Goal: Use online tool/utility: Utilize a website feature to perform a specific function

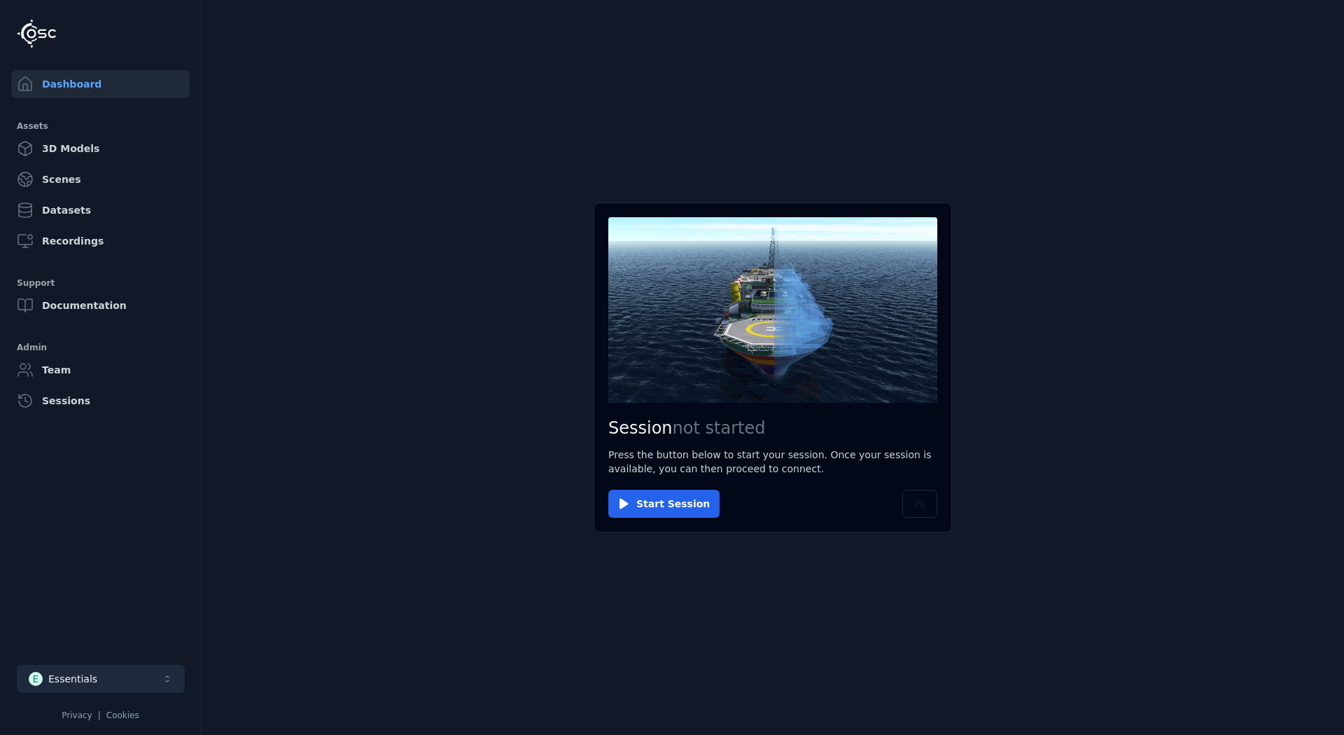
click at [89, 683] on div "Essentials" at bounding box center [72, 679] width 49 height 14
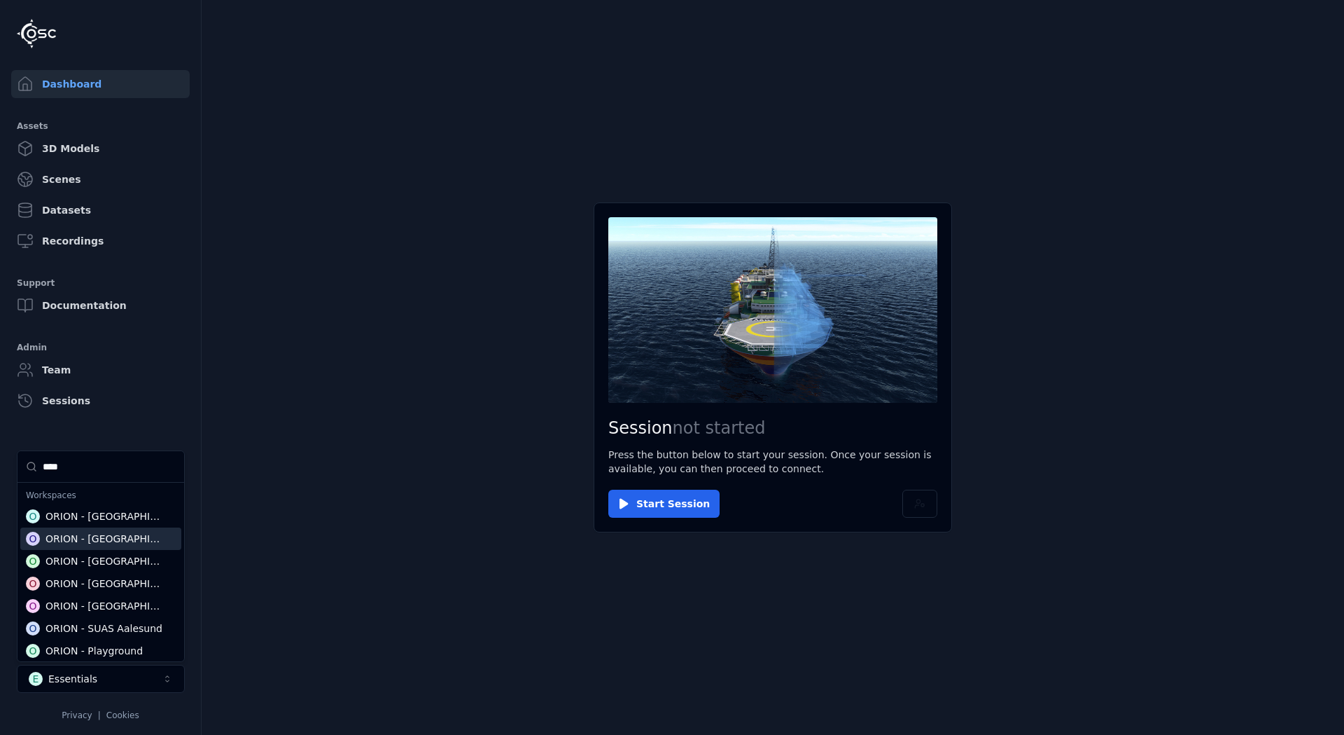
type input "****"
click at [56, 533] on div "ORION - [GEOGRAPHIC_DATA]" at bounding box center [106, 538] width 121 height 14
click at [659, 584] on html "Dashboard Assets 3D Models Scenes Datasets Recordings Support Documentation Adm…" at bounding box center [672, 367] width 1344 height 735
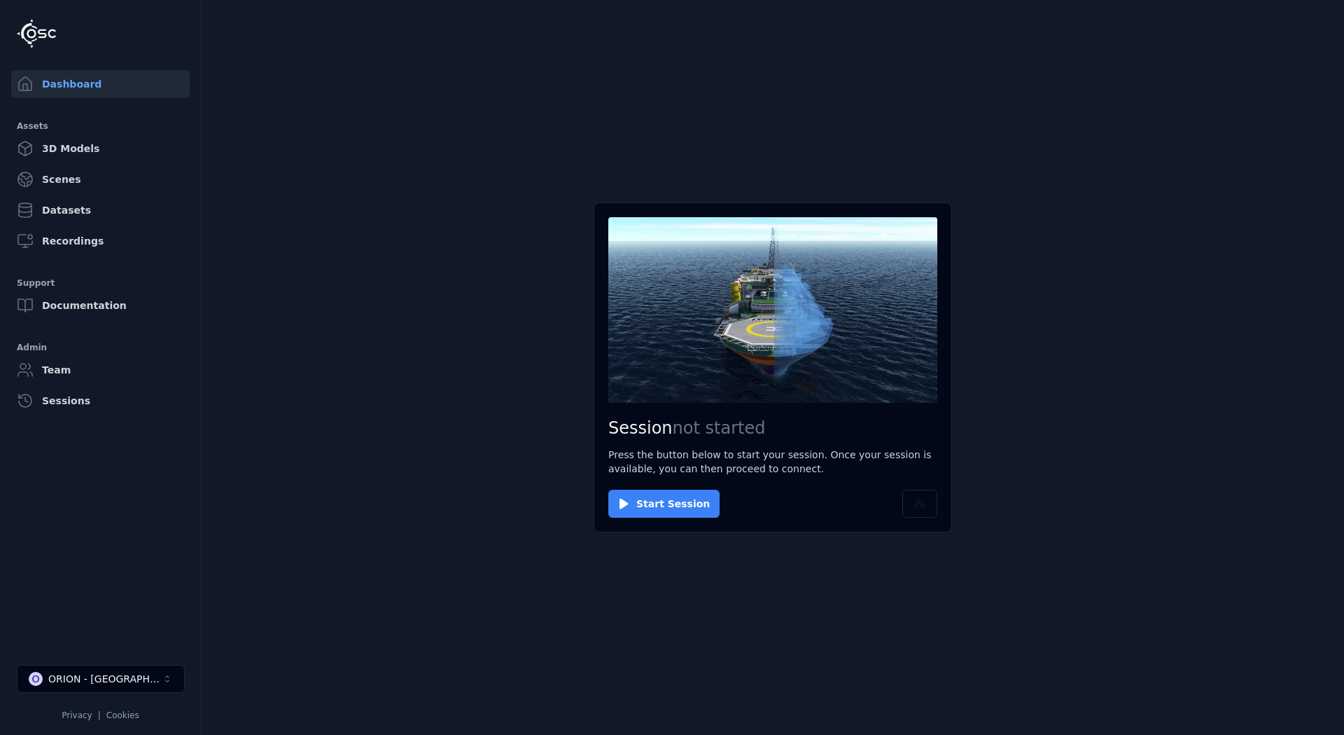
click at [650, 500] on button "Start Session" at bounding box center [663, 503] width 111 height 28
click at [638, 499] on button "Connect" at bounding box center [640, 503] width 64 height 28
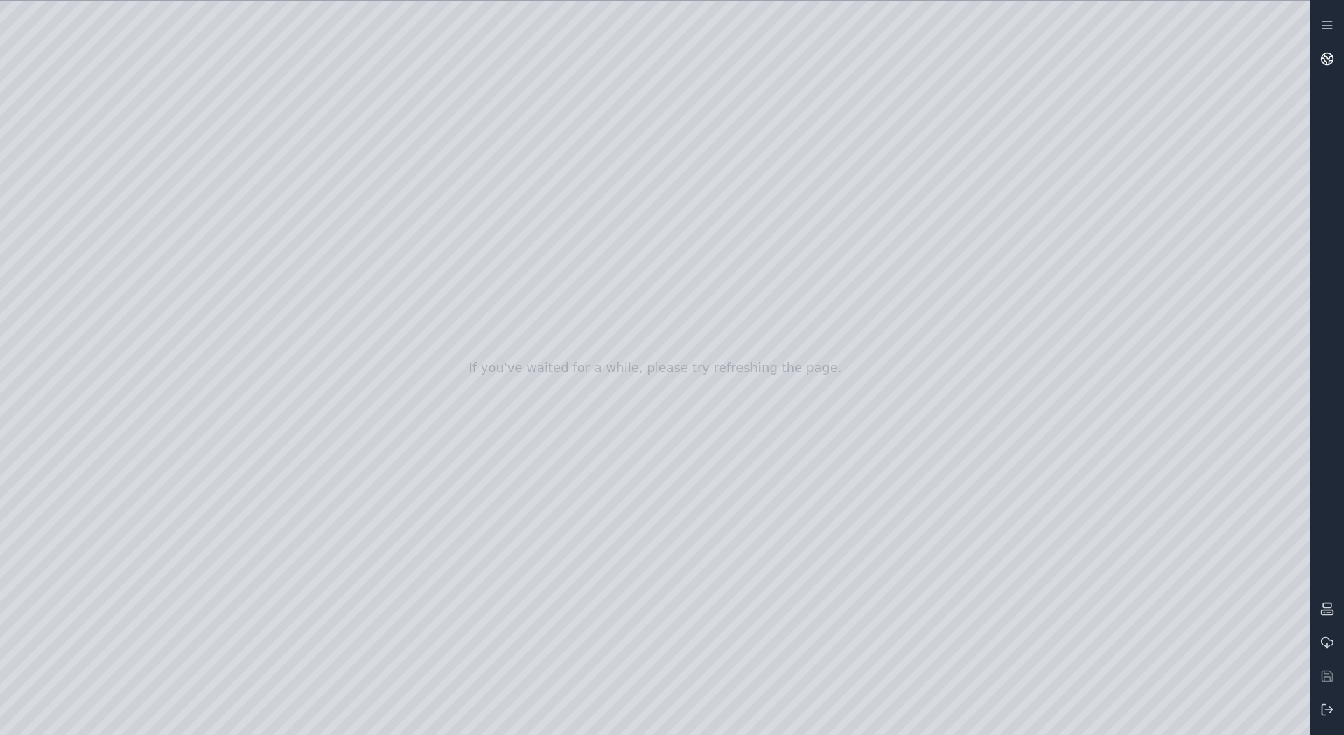
click at [1330, 64] on circle at bounding box center [1328, 59] width 12 height 12
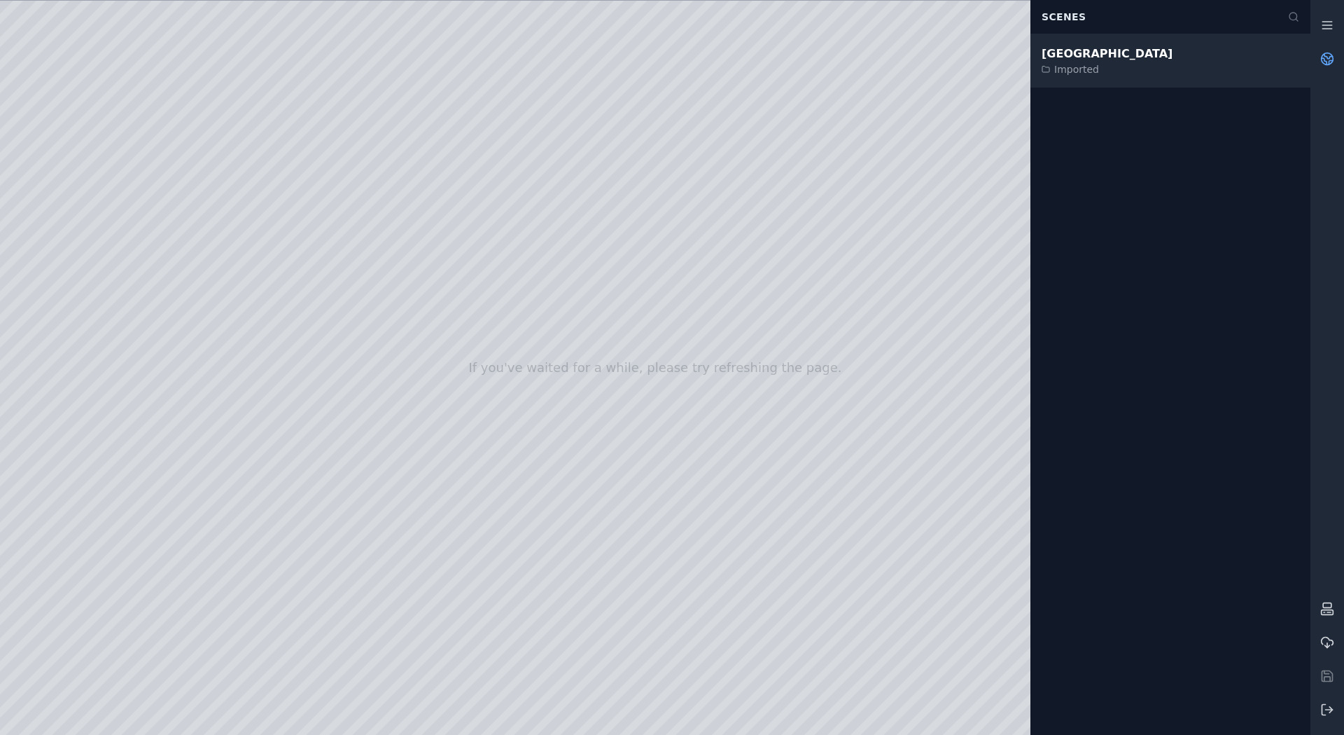
click at [1105, 63] on div "Edmonton Imported" at bounding box center [1171, 60] width 280 height 53
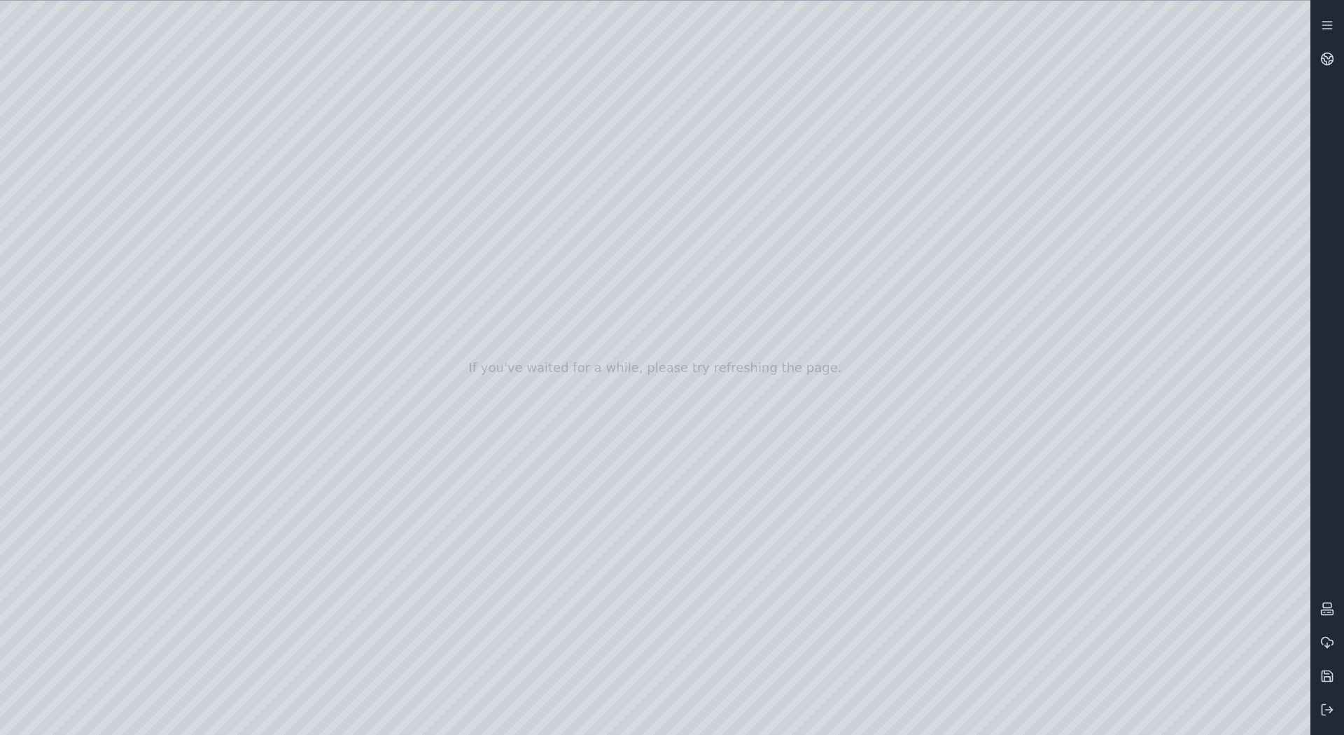
click at [1290, 715] on div at bounding box center [655, 368] width 1311 height 734
click at [1076, 489] on div at bounding box center [655, 368] width 1311 height 734
click at [1279, 674] on div at bounding box center [655, 368] width 1311 height 734
click at [1249, 679] on div at bounding box center [655, 368] width 1311 height 734
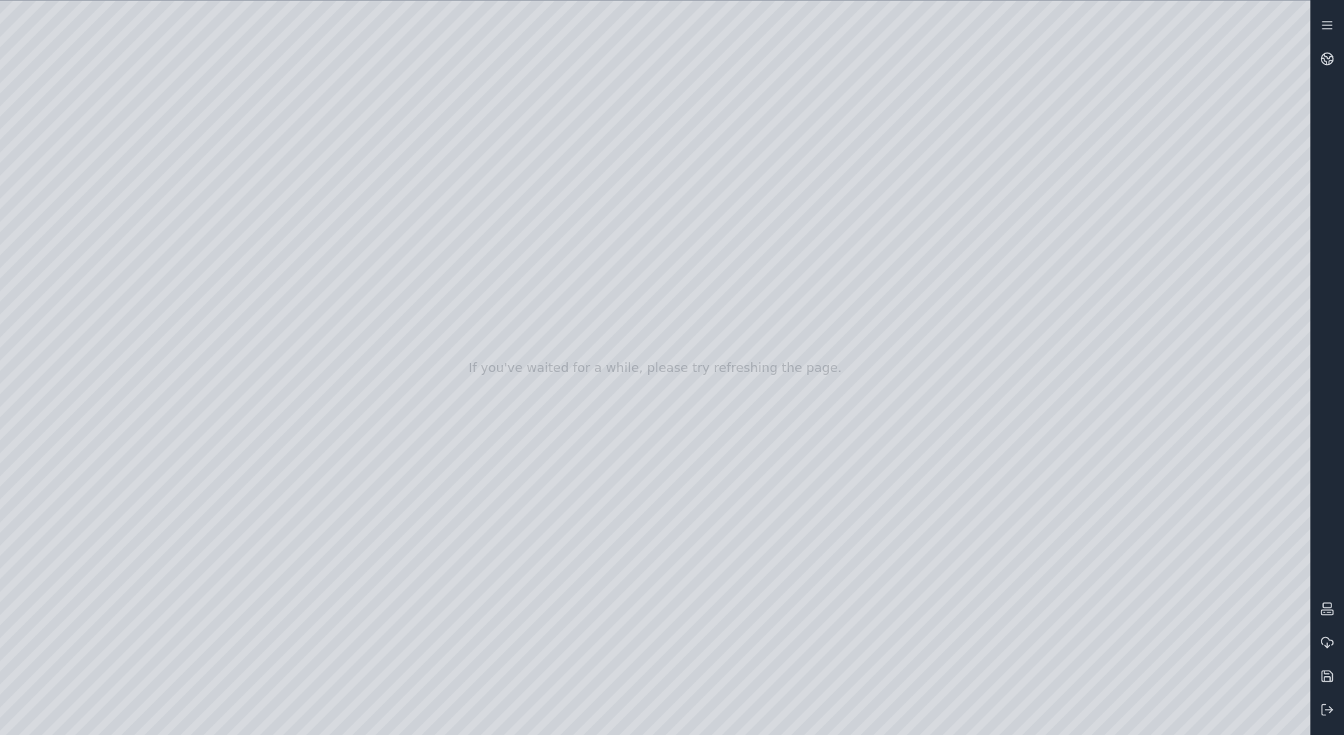
click at [1141, 589] on div at bounding box center [655, 368] width 1311 height 734
click at [1286, 579] on div at bounding box center [655, 368] width 1311 height 734
click at [1132, 575] on div at bounding box center [655, 368] width 1311 height 734
click at [1078, 578] on div at bounding box center [655, 368] width 1311 height 734
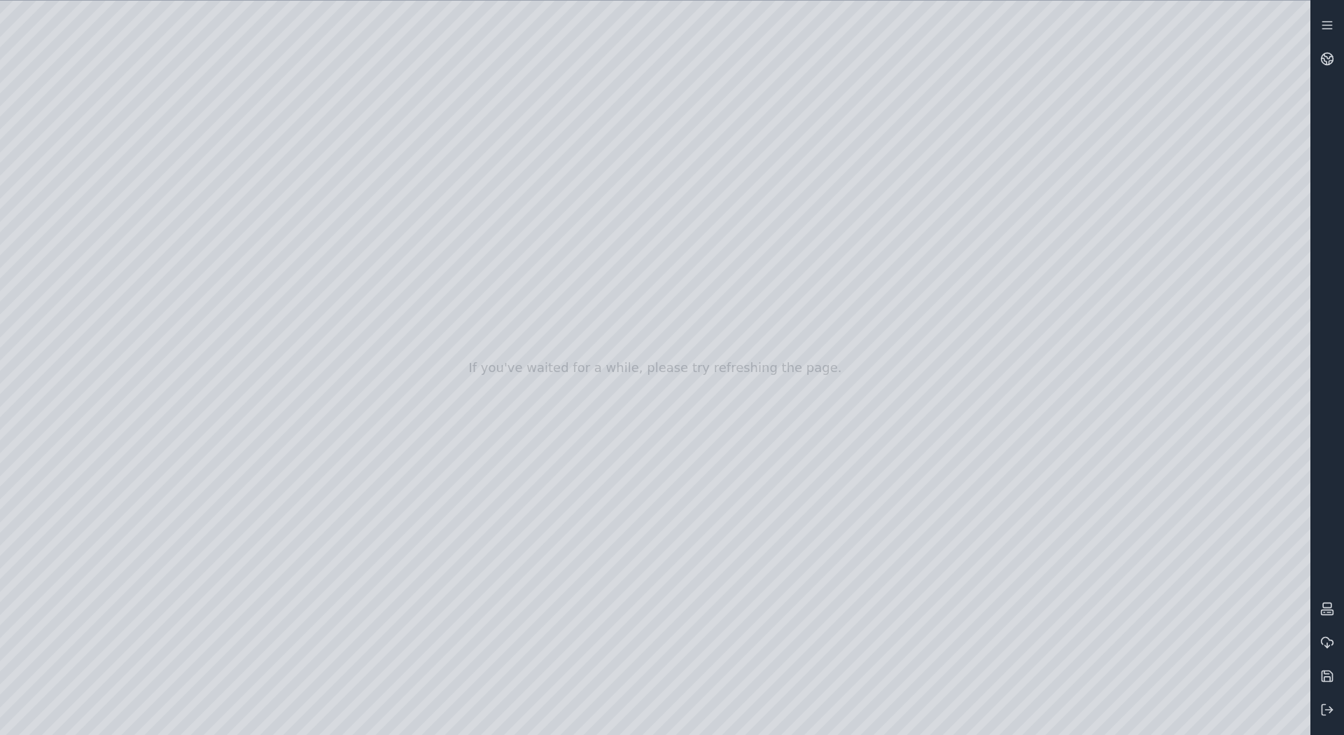
drag, startPoint x: 732, startPoint y: 360, endPoint x: 1183, endPoint y: 471, distance: 465.2
click at [1183, 471] on div at bounding box center [655, 368] width 1311 height 734
click at [1106, 676] on div at bounding box center [655, 368] width 1311 height 734
click at [1283, 580] on div at bounding box center [655, 368] width 1311 height 734
click at [45, 154] on div at bounding box center [655, 368] width 1311 height 734
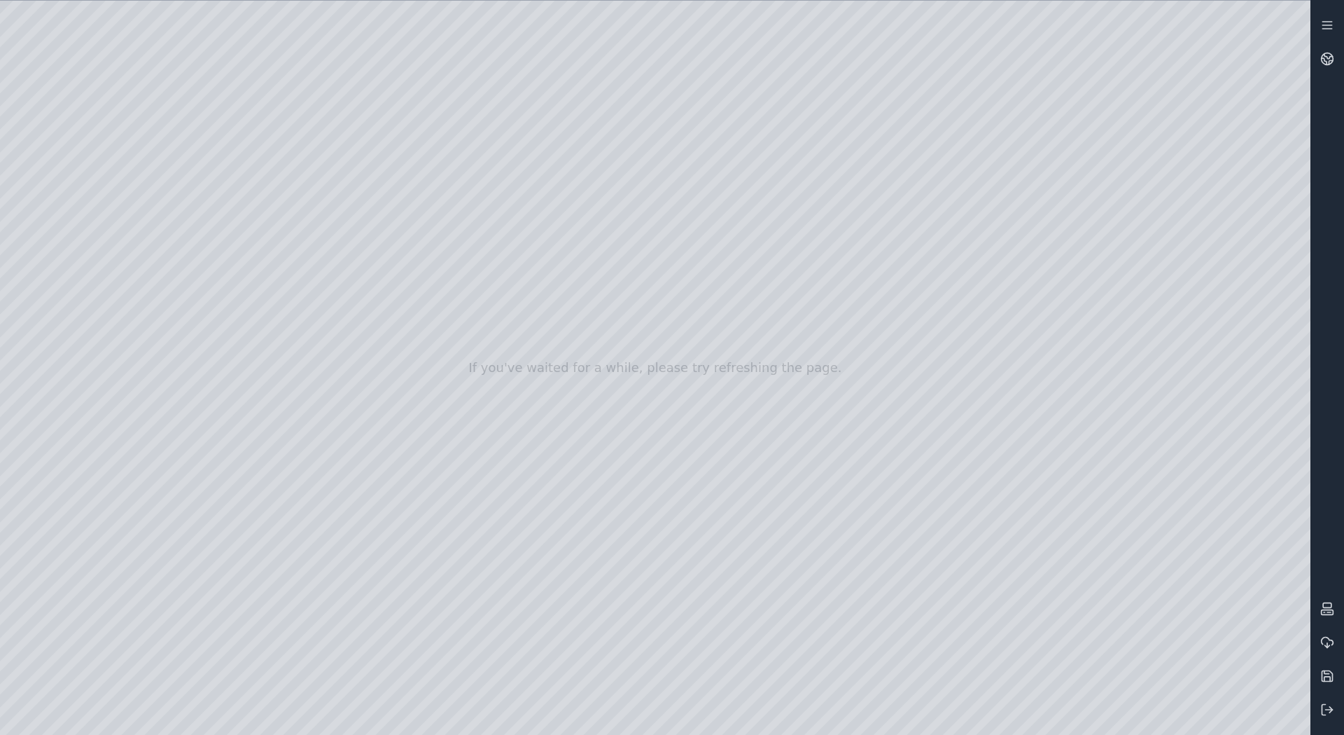
click at [64, 210] on div at bounding box center [655, 368] width 1311 height 734
click at [69, 294] on div at bounding box center [655, 368] width 1311 height 734
click at [79, 215] on div at bounding box center [655, 368] width 1311 height 734
click at [141, 45] on div at bounding box center [655, 368] width 1311 height 734
click at [83, 311] on div at bounding box center [655, 368] width 1311 height 734
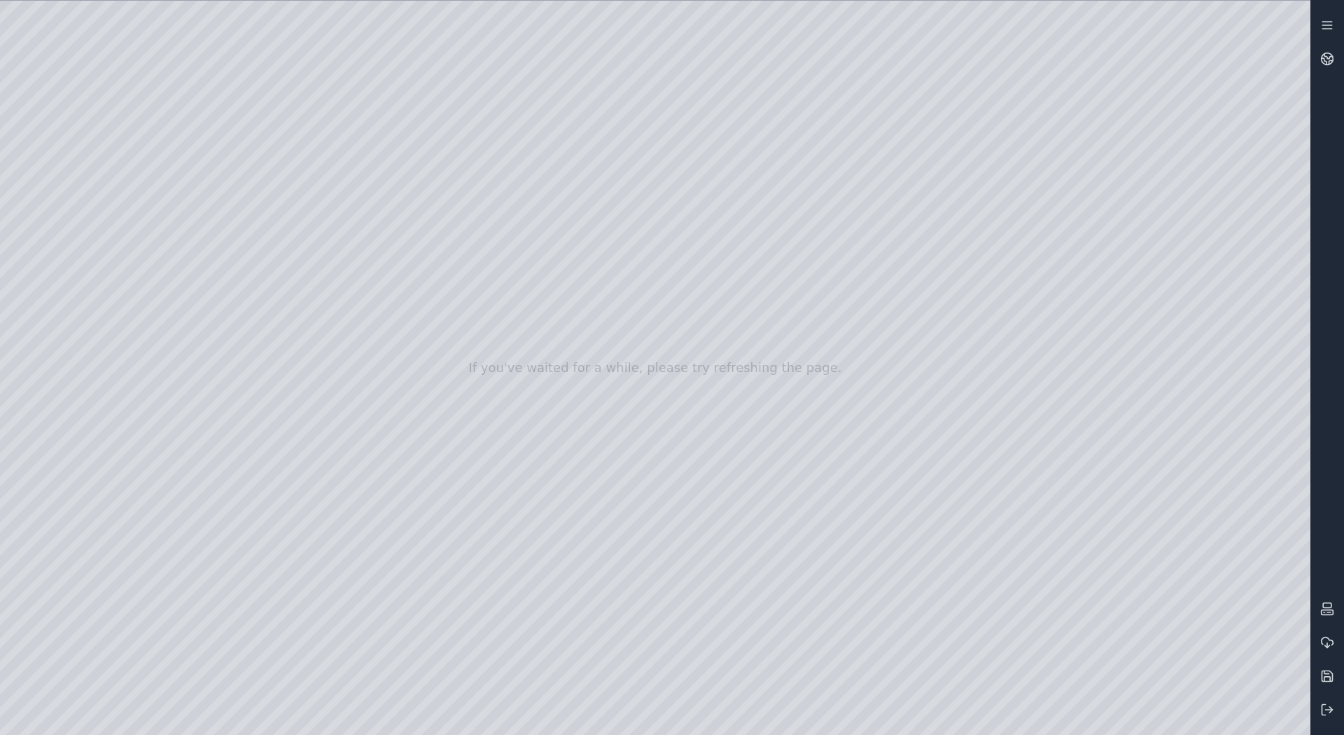
click at [319, 178] on div at bounding box center [655, 368] width 1311 height 734
click at [637, 296] on div at bounding box center [655, 368] width 1311 height 734
click at [186, 210] on div at bounding box center [655, 368] width 1311 height 734
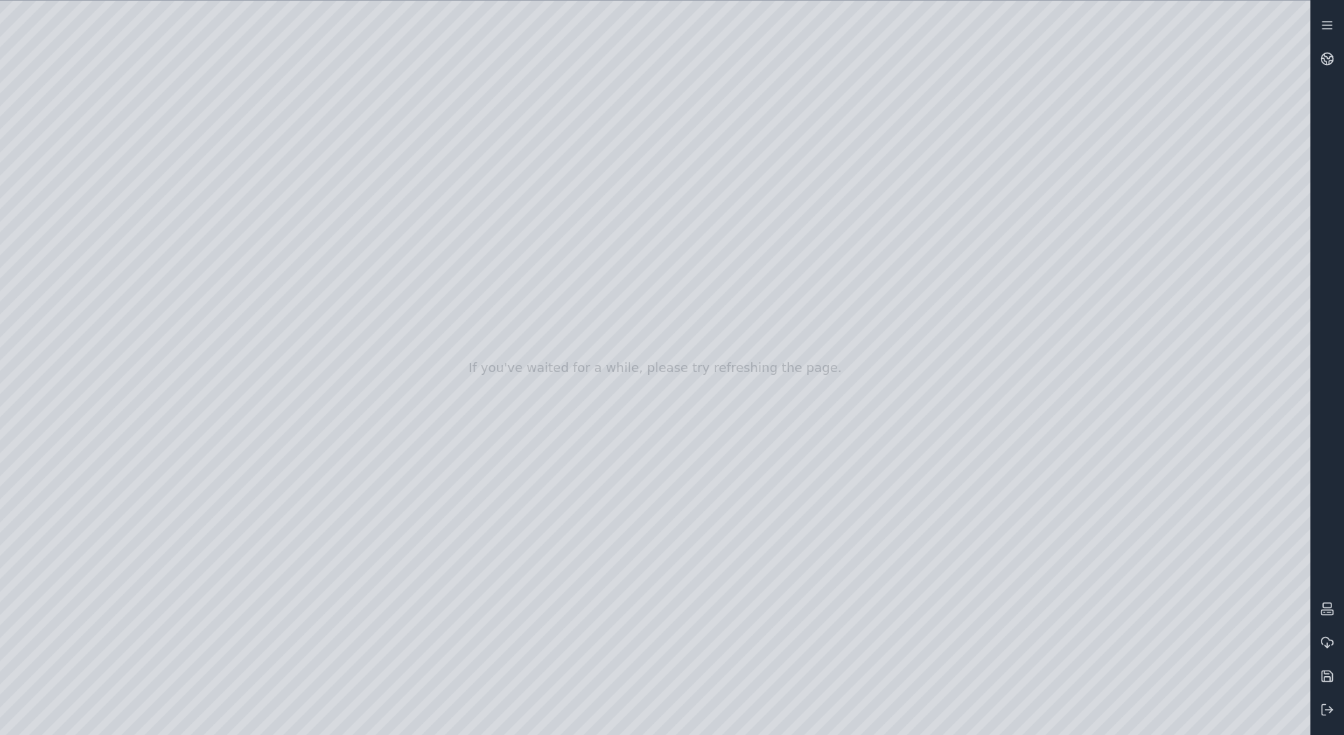
click at [606, 51] on div at bounding box center [655, 368] width 1311 height 734
click at [1130, 198] on div at bounding box center [655, 368] width 1311 height 734
click at [699, 174] on div at bounding box center [655, 368] width 1311 height 734
click at [625, 302] on div at bounding box center [655, 368] width 1311 height 734
click at [1115, 195] on div at bounding box center [655, 368] width 1311 height 734
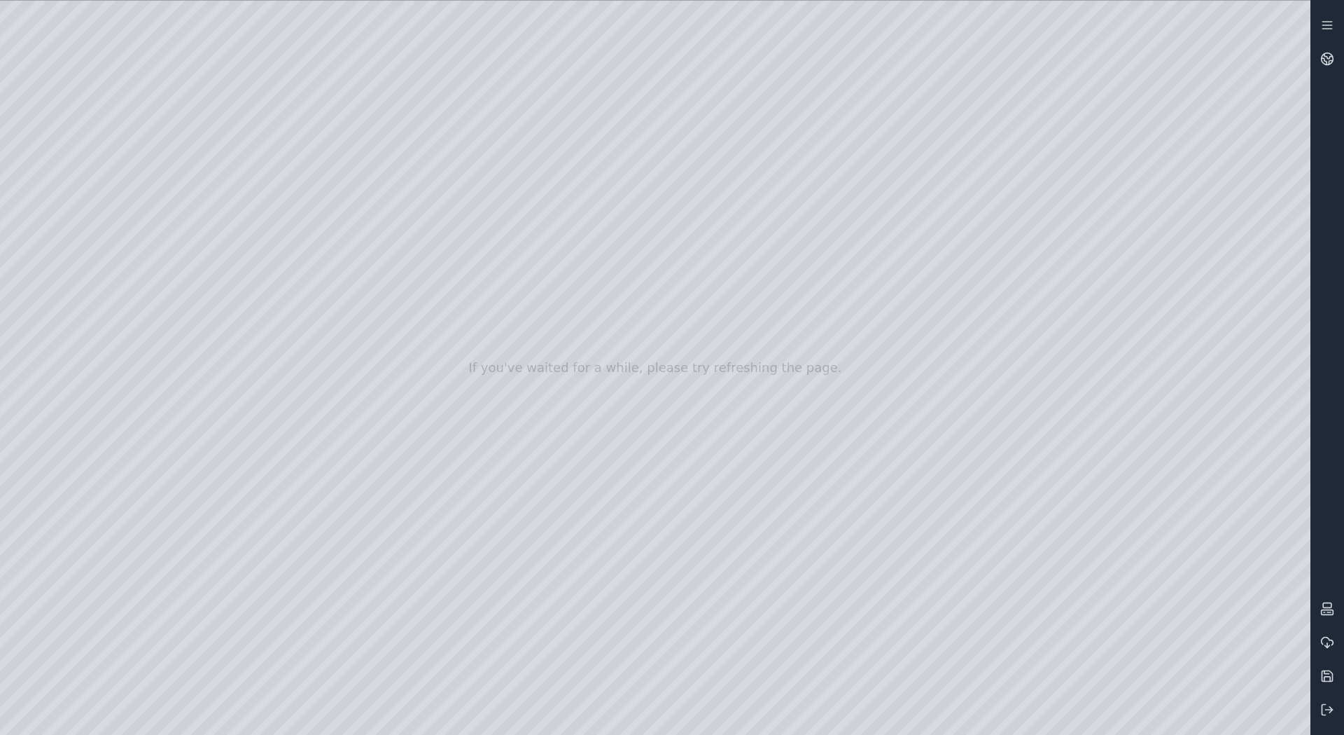
click at [666, 338] on div at bounding box center [655, 368] width 1311 height 734
click at [625, 302] on div at bounding box center [655, 368] width 1311 height 734
click at [1199, 174] on div at bounding box center [655, 368] width 1311 height 734
click at [646, 202] on div at bounding box center [655, 368] width 1311 height 734
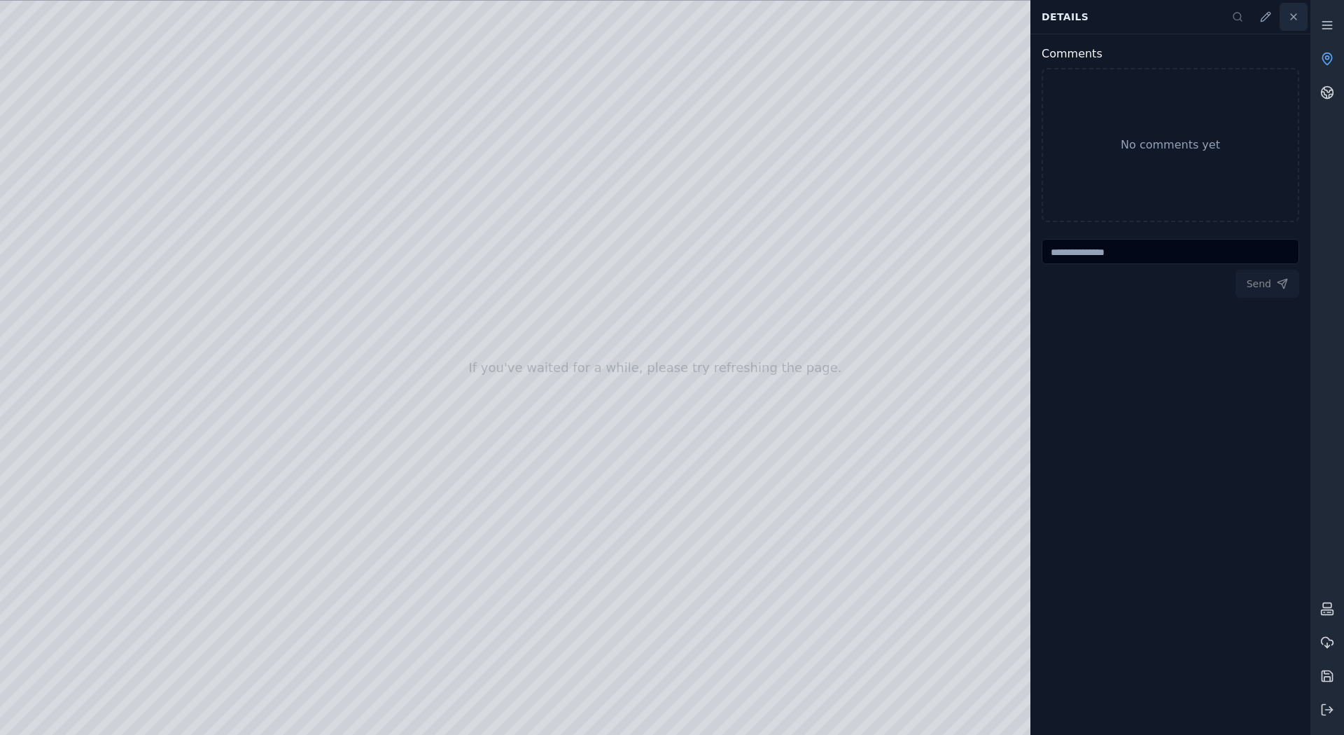
click at [1288, 17] on button at bounding box center [1294, 17] width 28 height 28
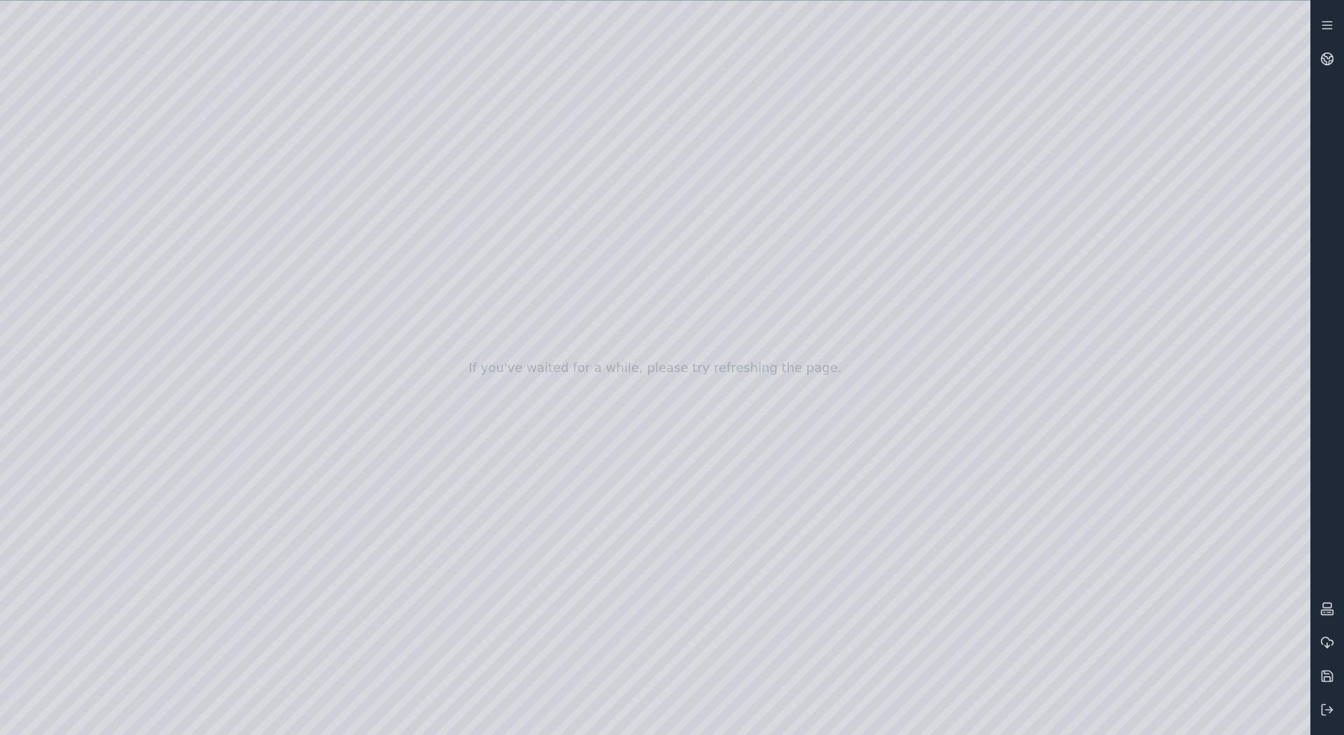
click at [1124, 153] on div at bounding box center [655, 368] width 1311 height 734
click at [846, 113] on div at bounding box center [655, 368] width 1311 height 734
click at [140, 140] on div at bounding box center [655, 368] width 1311 height 734
click at [1335, 677] on button at bounding box center [1328, 676] width 34 height 34
drag, startPoint x: 253, startPoint y: 324, endPoint x: 510, endPoint y: 345, distance: 258.5
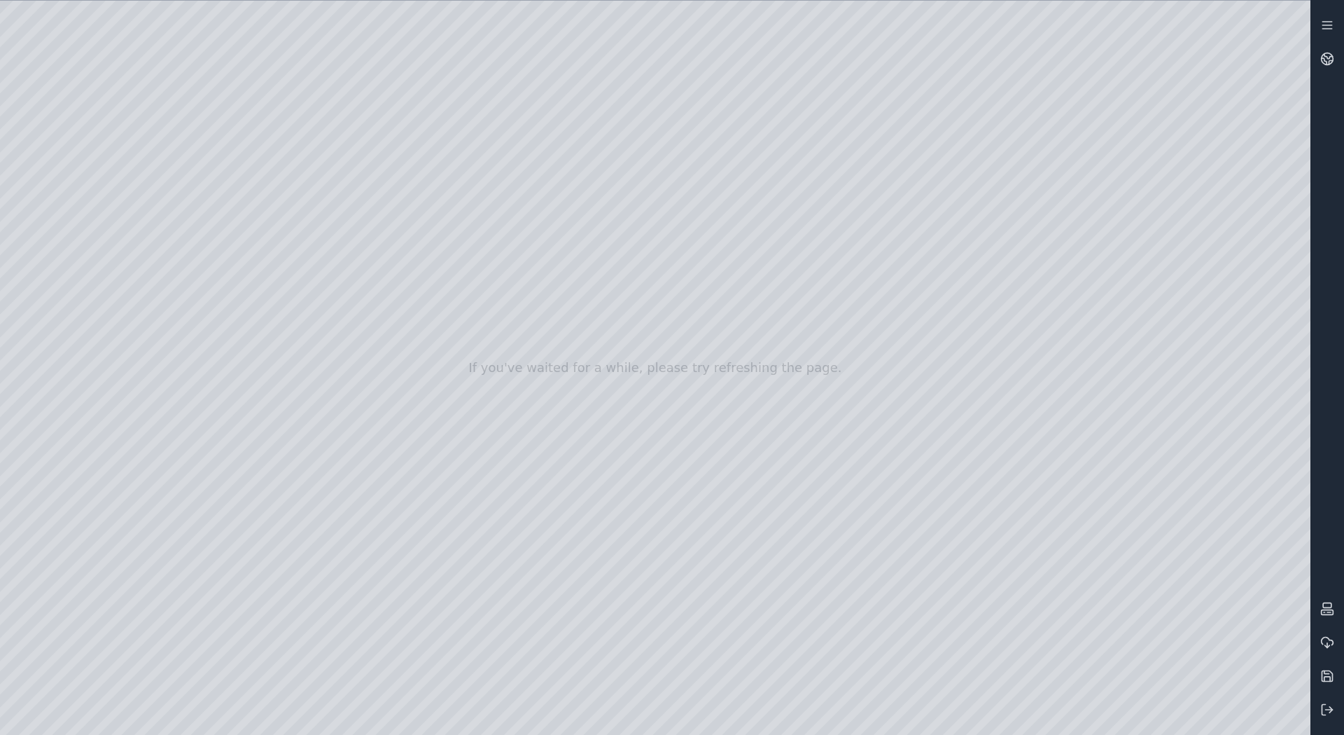
drag, startPoint x: 1162, startPoint y: 403, endPoint x: 663, endPoint y: 706, distance: 583.5
drag, startPoint x: 499, startPoint y: 129, endPoint x: 1003, endPoint y: 767, distance: 813.2
drag, startPoint x: 868, startPoint y: 153, endPoint x: 1164, endPoint y: 706, distance: 627.2
drag, startPoint x: 622, startPoint y: 517, endPoint x: 765, endPoint y: 707, distance: 237.5
drag, startPoint x: 661, startPoint y: 499, endPoint x: 582, endPoint y: 209, distance: 300.5
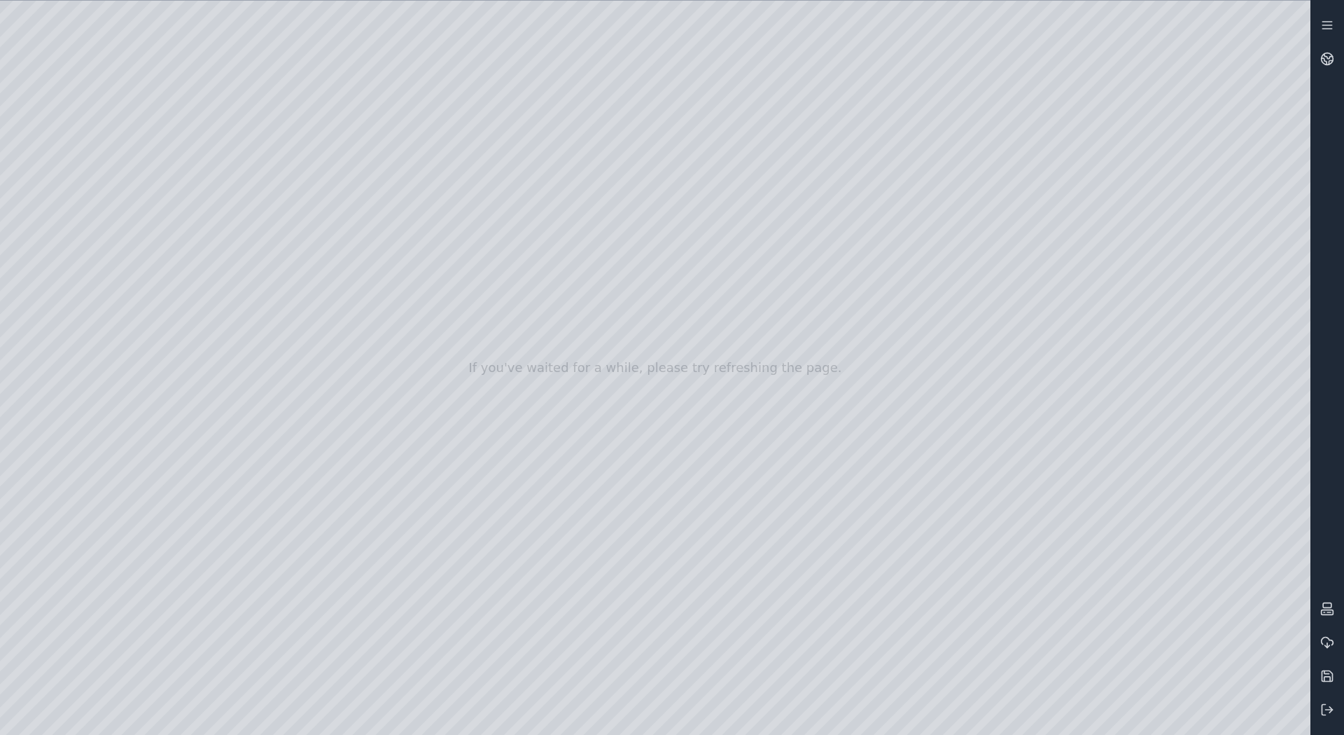
drag, startPoint x: 652, startPoint y: 324, endPoint x: 212, endPoint y: -72, distance: 591.5
drag, startPoint x: 1038, startPoint y: 100, endPoint x: 756, endPoint y: 468, distance: 463.4
drag, startPoint x: 1001, startPoint y: 307, endPoint x: 611, endPoint y: 323, distance: 389.6
drag, startPoint x: 877, startPoint y: 418, endPoint x: 251, endPoint y: 690, distance: 681.8
drag, startPoint x: 863, startPoint y: 199, endPoint x: 127, endPoint y: 573, distance: 826.1
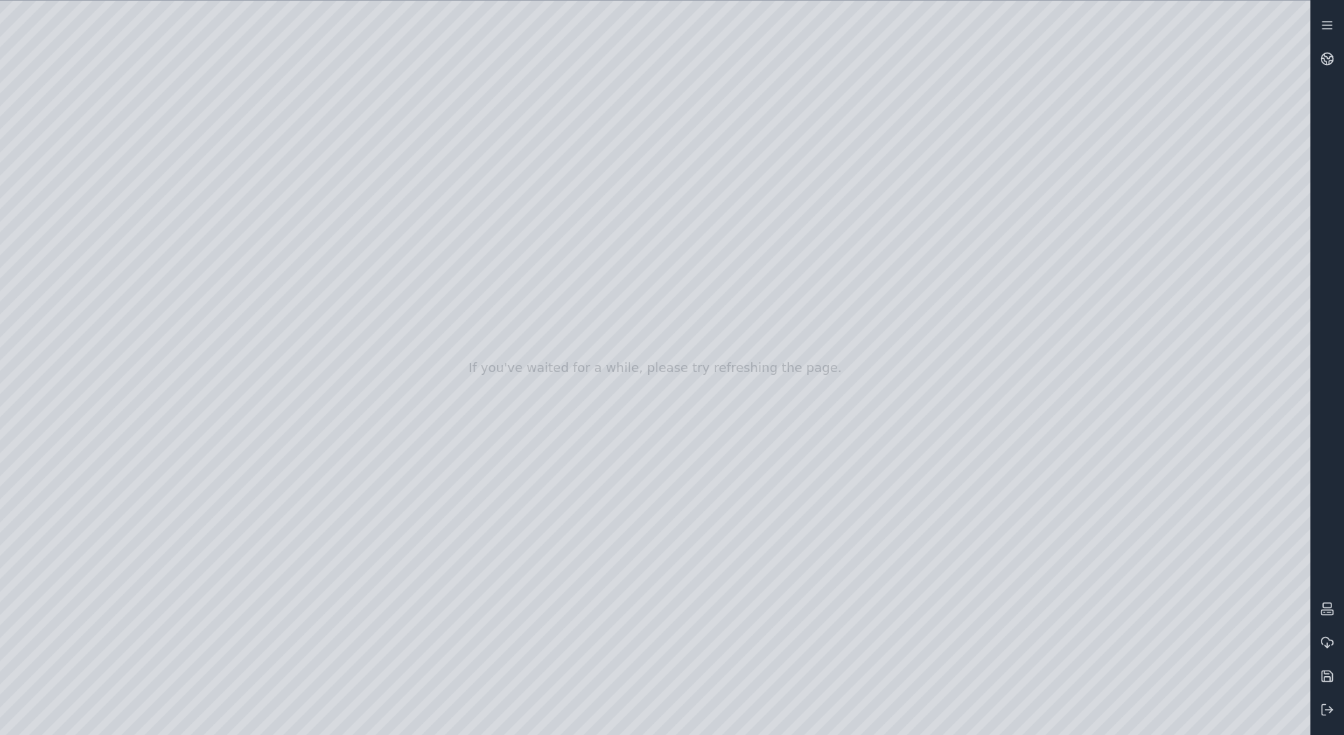
drag, startPoint x: 748, startPoint y: 199, endPoint x: 1008, endPoint y: -72, distance: 375.4
drag, startPoint x: 445, startPoint y: 486, endPoint x: 1251, endPoint y: 69, distance: 908.2
drag, startPoint x: 478, startPoint y: 445, endPoint x: 548, endPoint y: 672, distance: 237.0
drag, startPoint x: 585, startPoint y: 347, endPoint x: 595, endPoint y: 282, distance: 66.0
drag, startPoint x: 634, startPoint y: 324, endPoint x: 726, endPoint y: 331, distance: 91.9
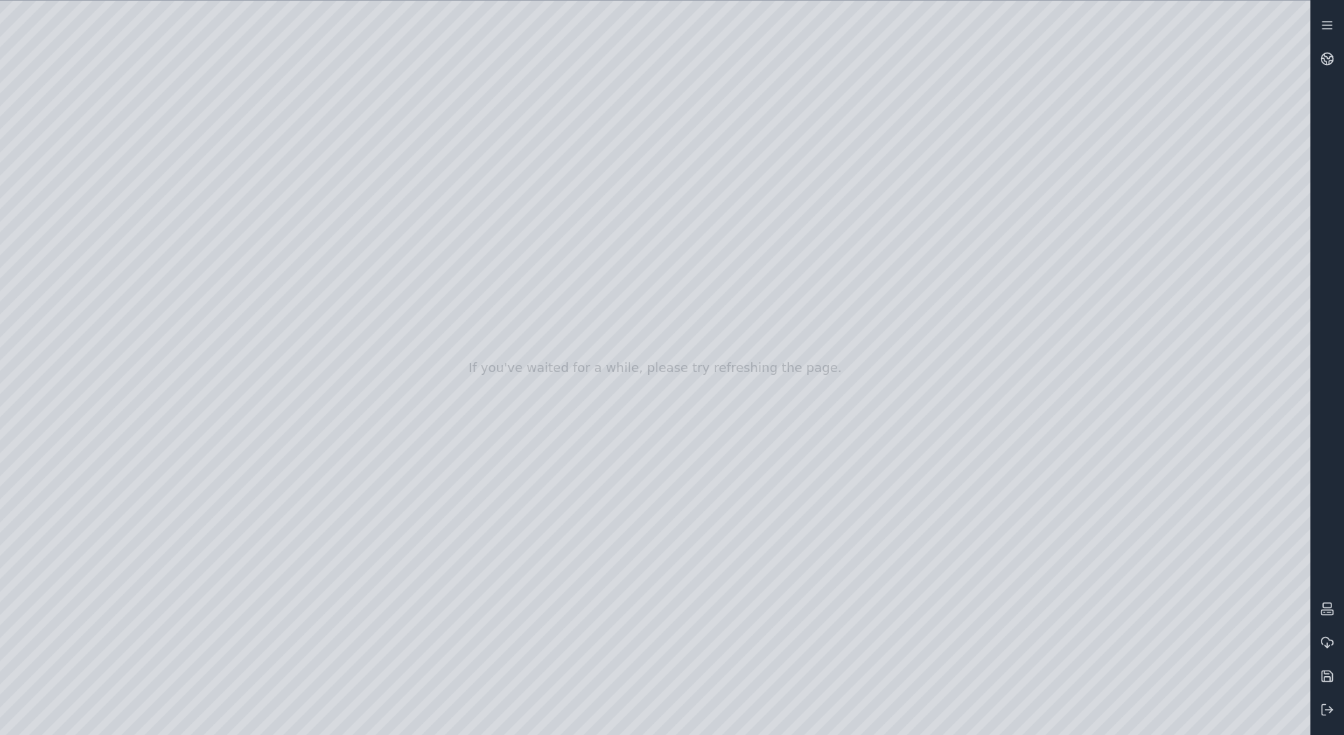
drag, startPoint x: 726, startPoint y: 350, endPoint x: 646, endPoint y: 258, distance: 121.6
click at [11, 139] on div at bounding box center [655, 368] width 1311 height 734
drag, startPoint x: 357, startPoint y: 260, endPoint x: 379, endPoint y: 260, distance: 21.7
drag, startPoint x: 408, startPoint y: 287, endPoint x: 616, endPoint y: 228, distance: 217.0
drag, startPoint x: 616, startPoint y: 226, endPoint x: 627, endPoint y: 223, distance: 10.9
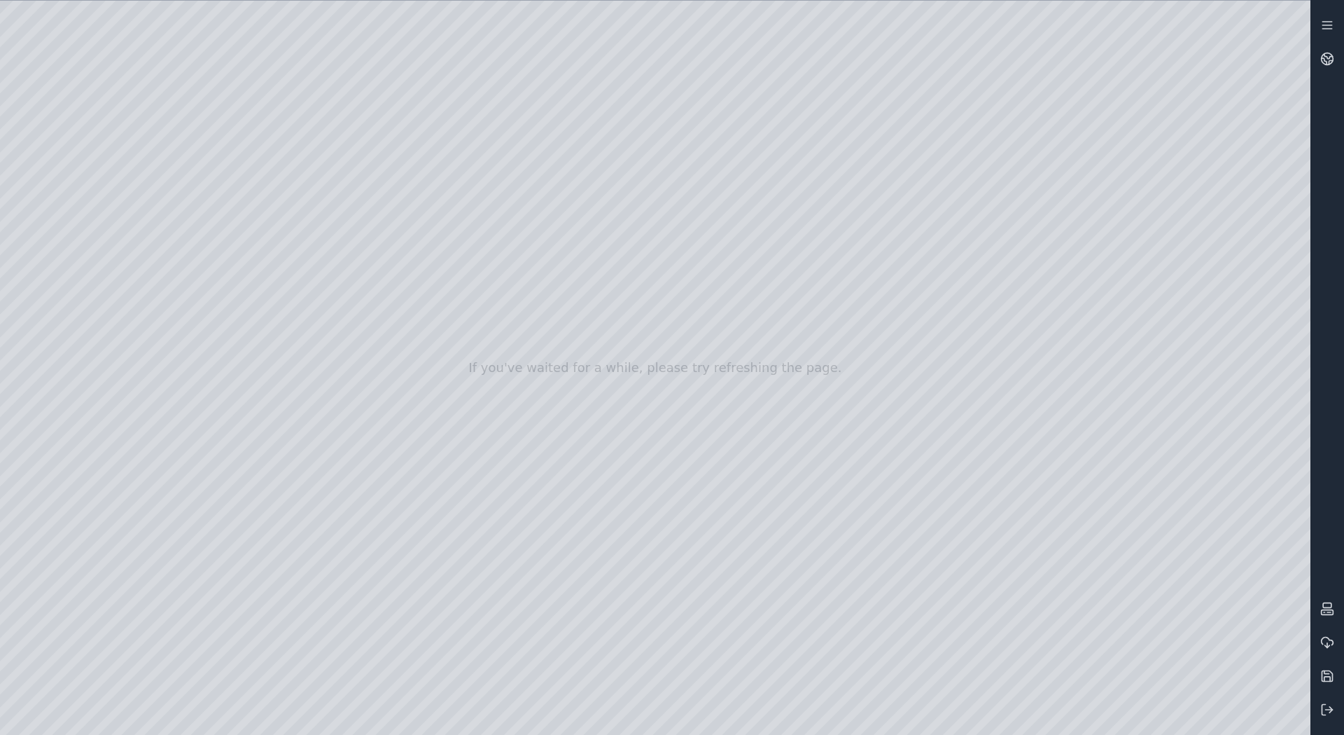
click at [1288, 711] on div at bounding box center [655, 368] width 1311 height 734
drag, startPoint x: 683, startPoint y: 423, endPoint x: 681, endPoint y: 387, distance: 35.8
drag, startPoint x: 403, startPoint y: 398, endPoint x: 1201, endPoint y: 497, distance: 803.6
